Goal: Task Accomplishment & Management: Manage account settings

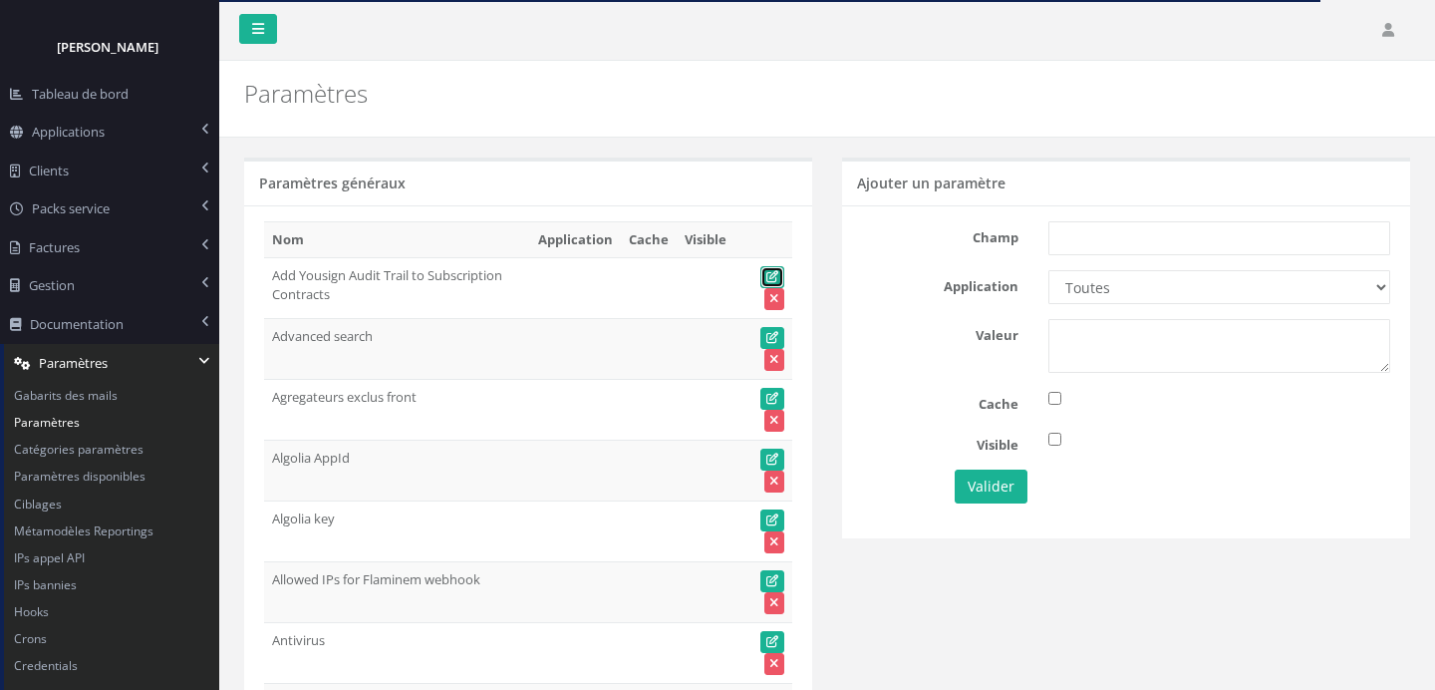
click at [771, 276] on icon at bounding box center [773, 277] width 12 height 12
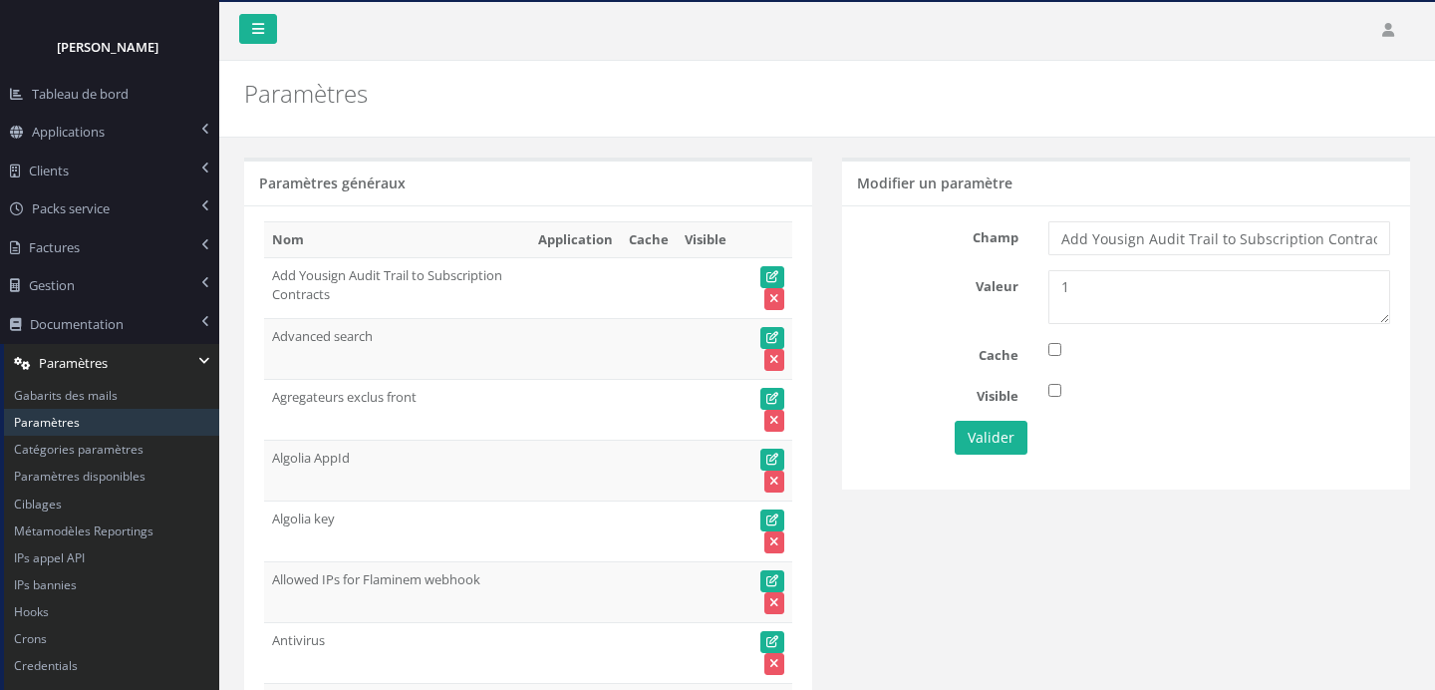
scroll to position [1, 0]
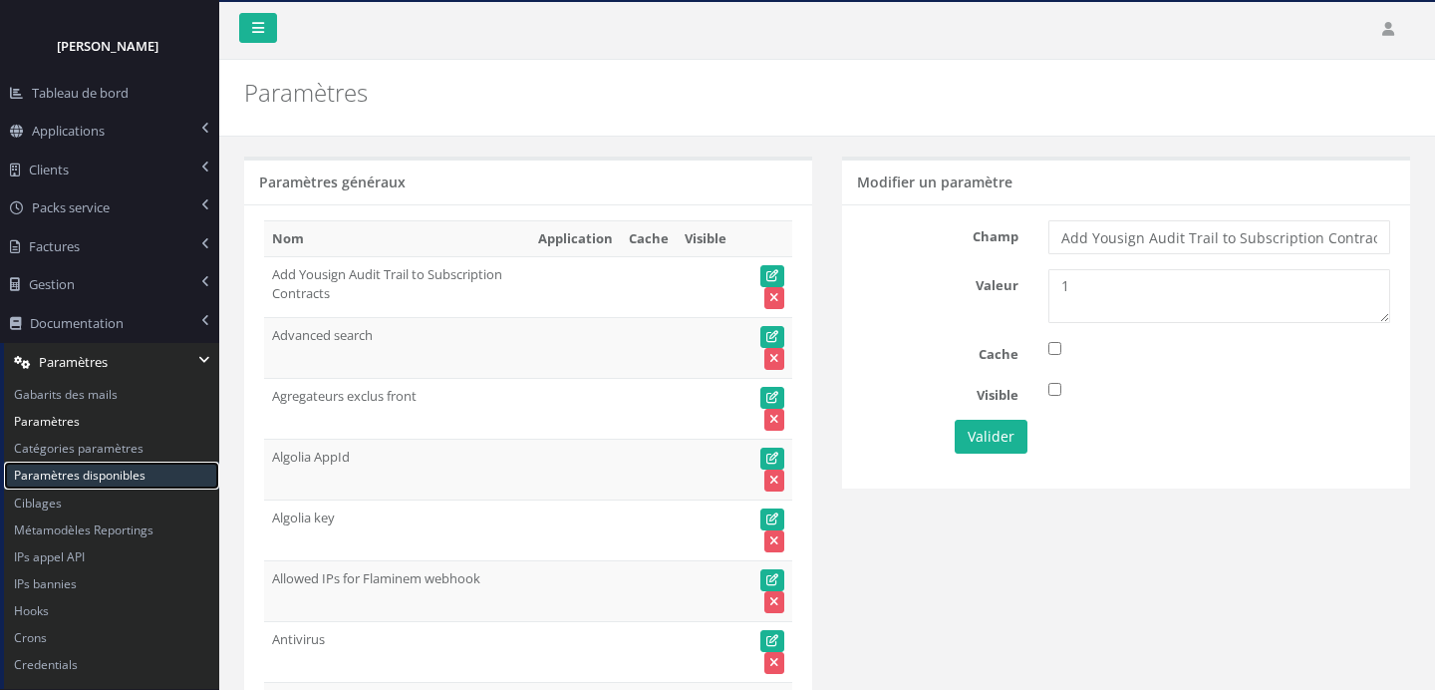
click at [135, 476] on link "Paramètres disponibles" at bounding box center [111, 475] width 215 height 27
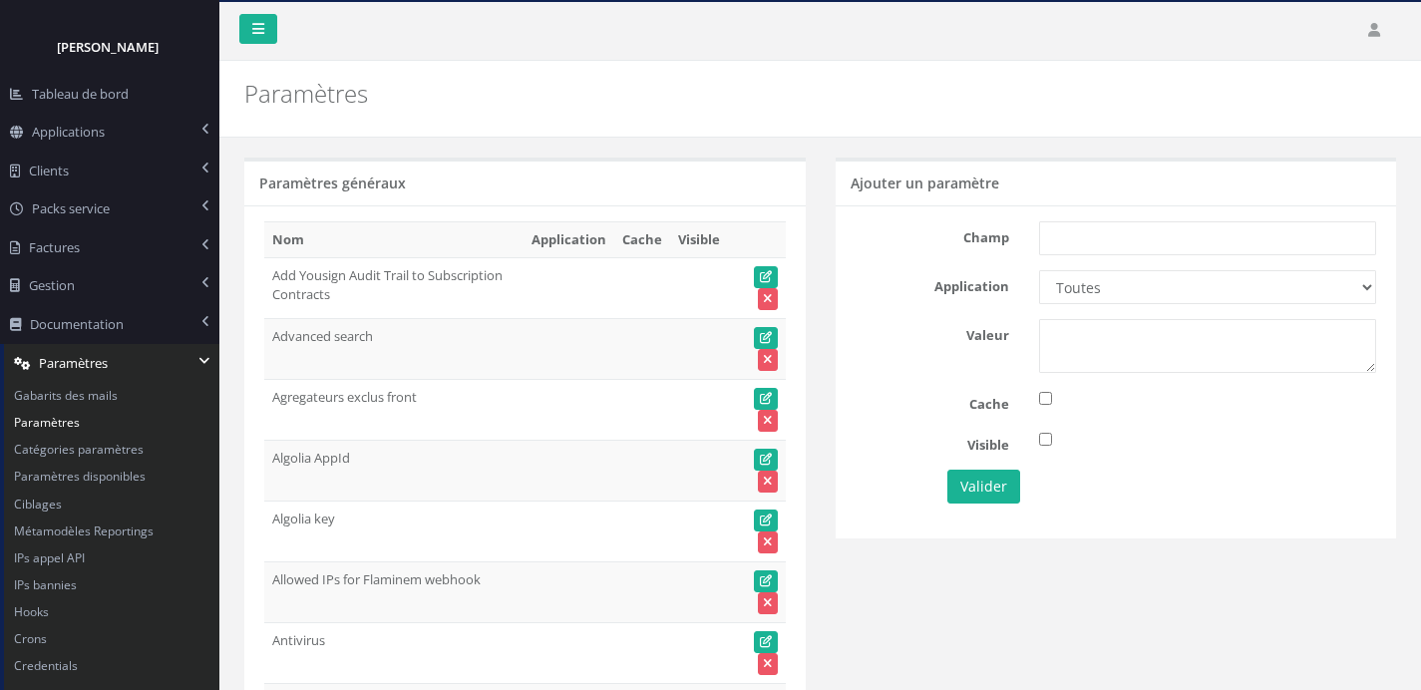
click at [570, 299] on td at bounding box center [568, 287] width 91 height 61
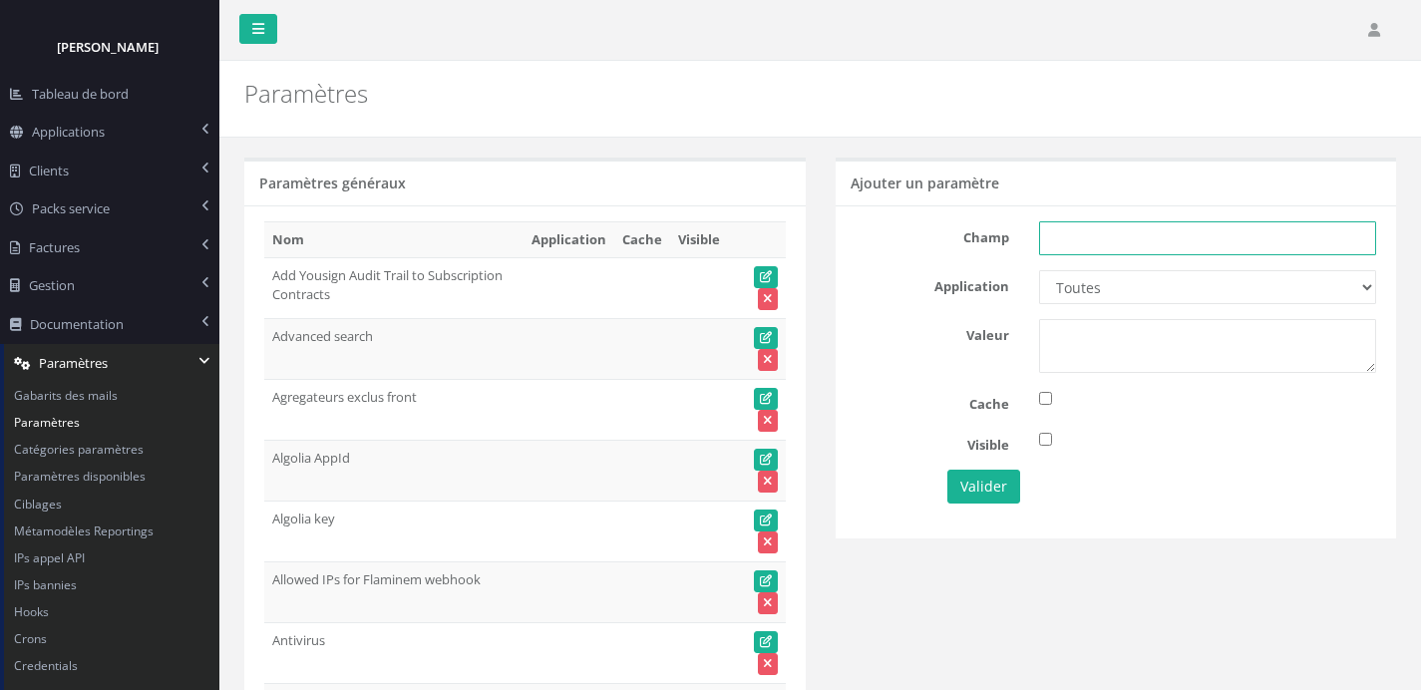
click at [1172, 255] on input "text" at bounding box center [1207, 238] width 337 height 34
paste input "Minimum amount for shares subscribed by share"
type input "Minimum amount for shares subscribed by share"
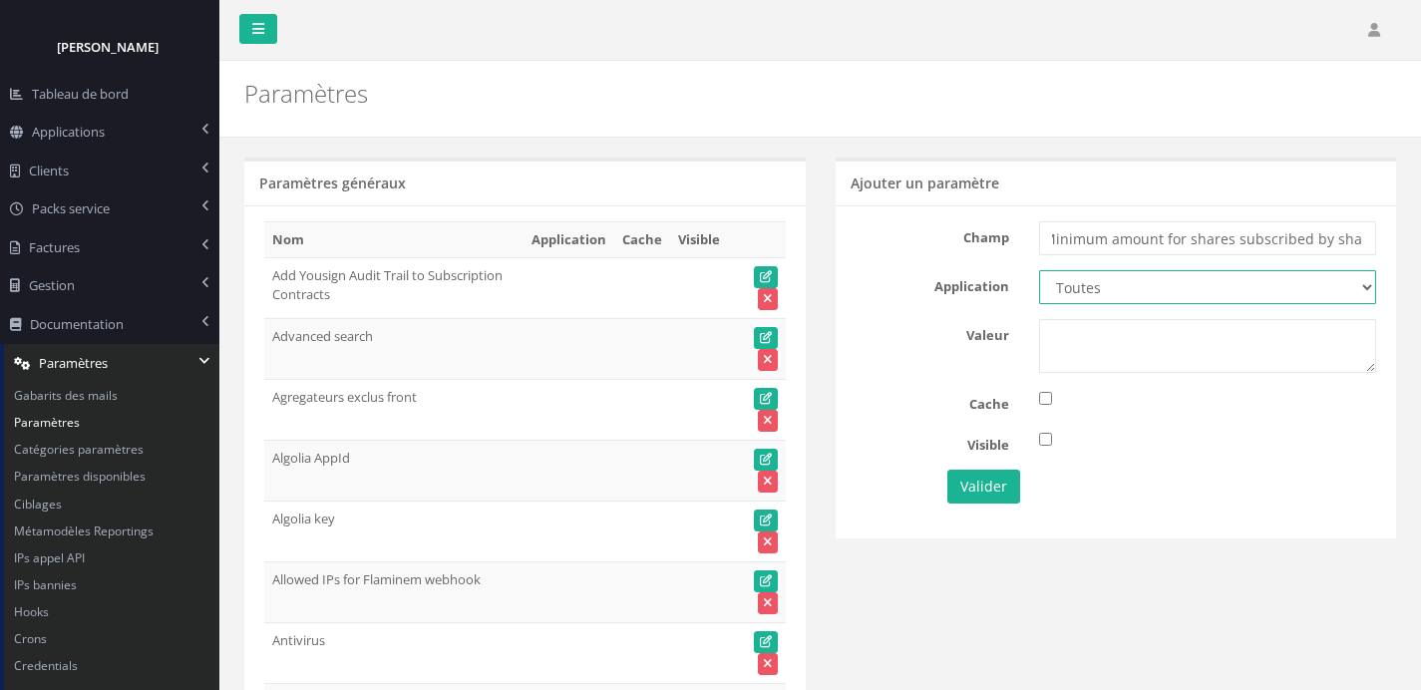
click at [1161, 282] on select "Toutes Aloe Private Equity Alpin Capital API Access to My DB API demo Astorg As…" at bounding box center [1207, 287] width 337 height 34
select select "66"
click at [1039, 270] on select "Toutes Aloe Private Equity Alpin Capital API Access to My DB API demo Astorg As…" at bounding box center [1207, 287] width 337 height 34
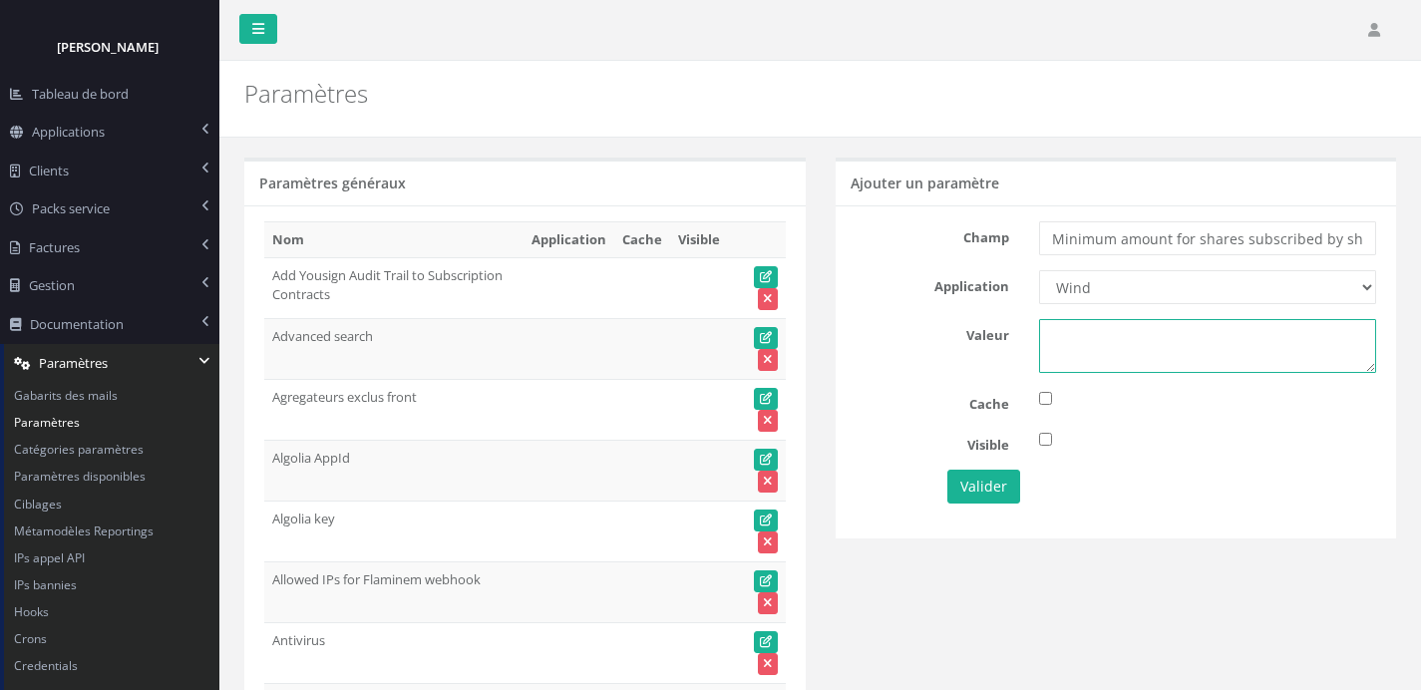
click at [1119, 352] on textarea at bounding box center [1207, 346] width 337 height 54
type textarea "0"
click at [993, 490] on button "Valider" at bounding box center [983, 487] width 73 height 34
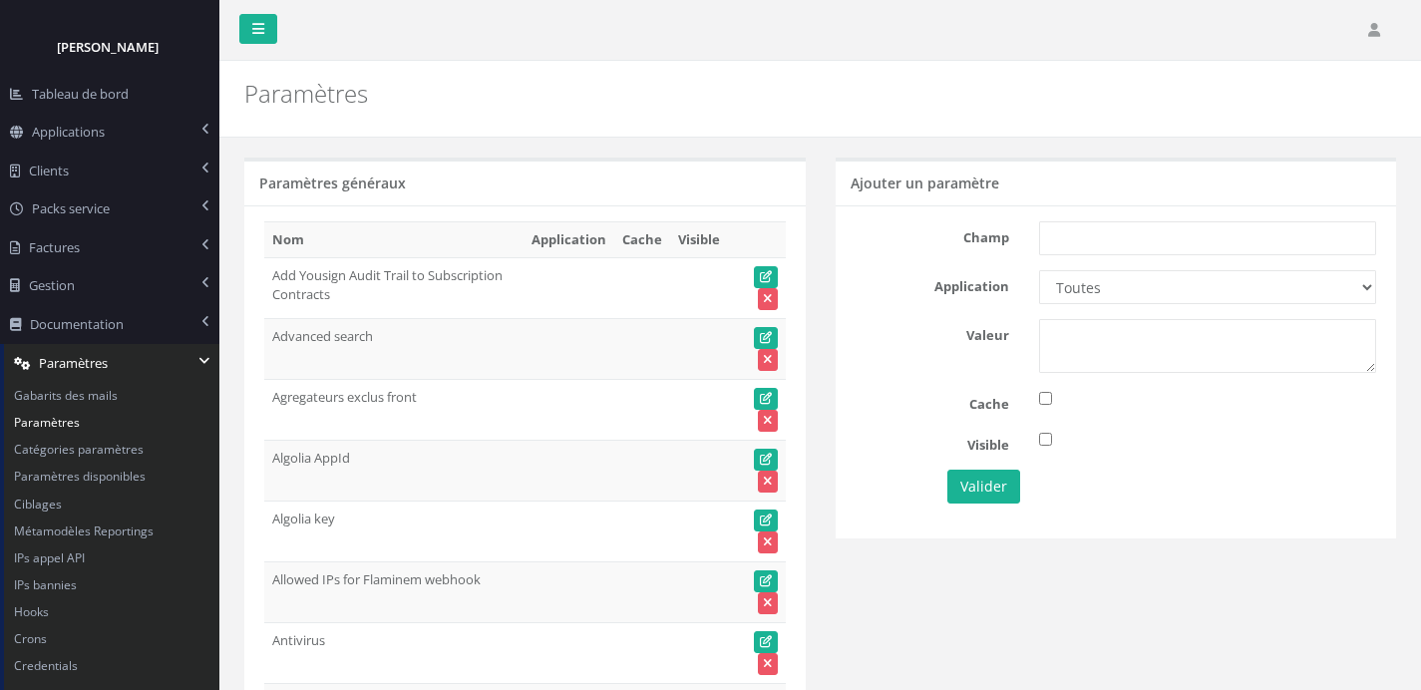
click at [850, 544] on div "Ajouter un paramètre [GEOGRAPHIC_DATA] Application Toutes Aloe Private Equity A…" at bounding box center [1115, 360] width 591 height 405
